Goal: Task Accomplishment & Management: Manage account settings

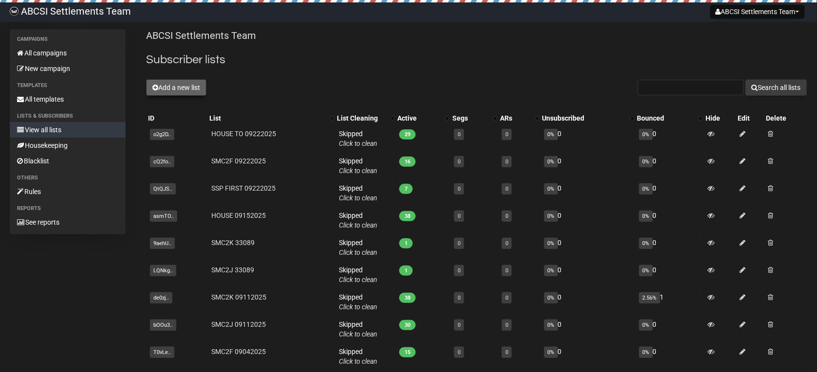
click at [171, 90] on button "Add a new list" at bounding box center [176, 87] width 60 height 17
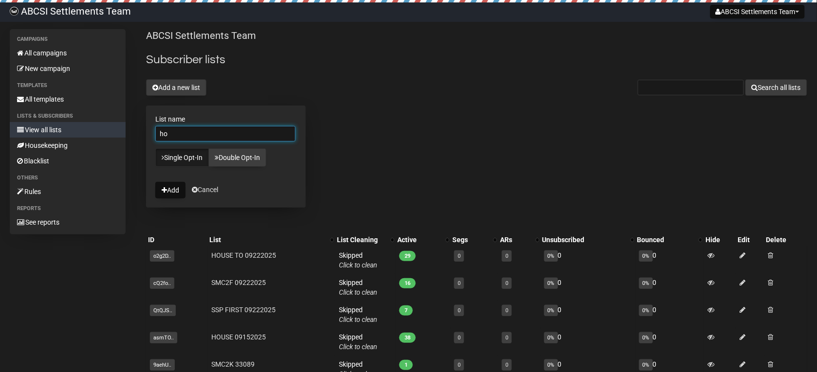
type input "h"
type input "HOUSE 09252025"
click at [173, 194] on button "Add" at bounding box center [170, 190] width 30 height 17
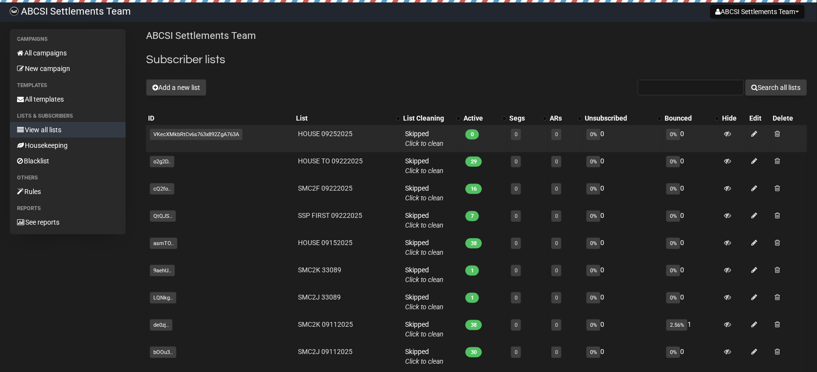
click at [298, 146] on td "HOUSE 09252025" at bounding box center [347, 138] width 107 height 27
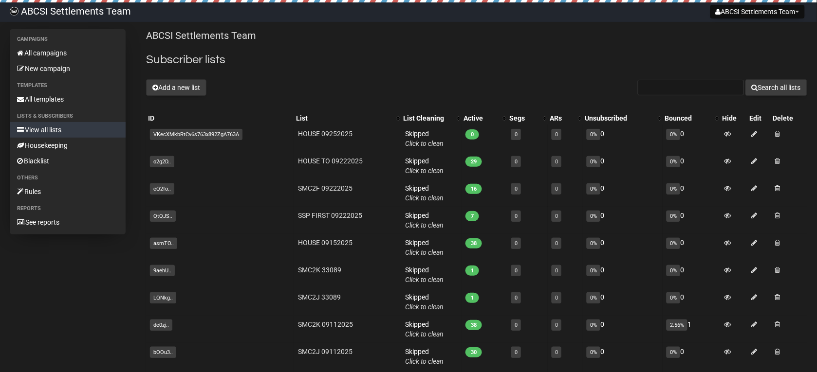
click at [49, 132] on link "View all lists" at bounding box center [68, 130] width 116 height 16
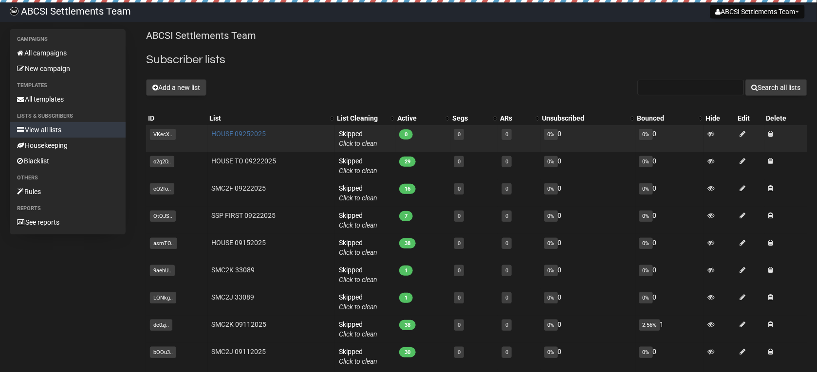
click at [229, 135] on link "HOUSE 09252025" at bounding box center [239, 134] width 55 height 8
